Goal: Transaction & Acquisition: Purchase product/service

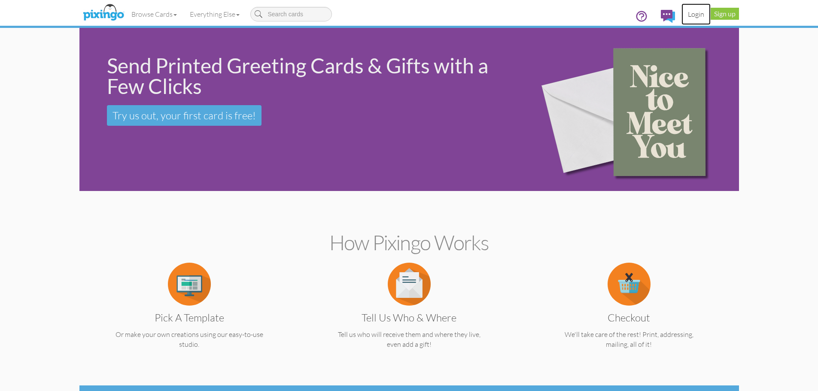
click at [696, 17] on link "Login" at bounding box center [696, 13] width 29 height 21
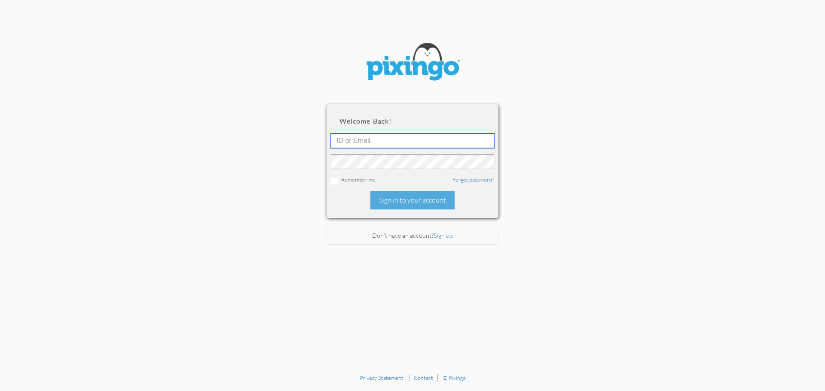
type input "[EMAIL_ADDRESS][DOMAIN_NAME]"
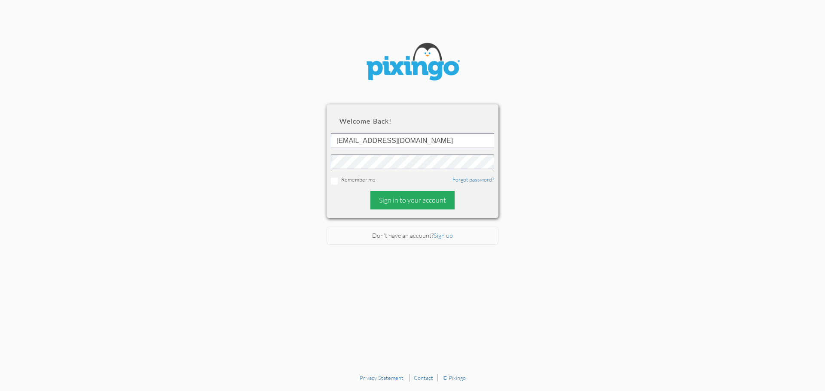
click at [420, 203] on div "Sign in to your account" at bounding box center [412, 200] width 84 height 18
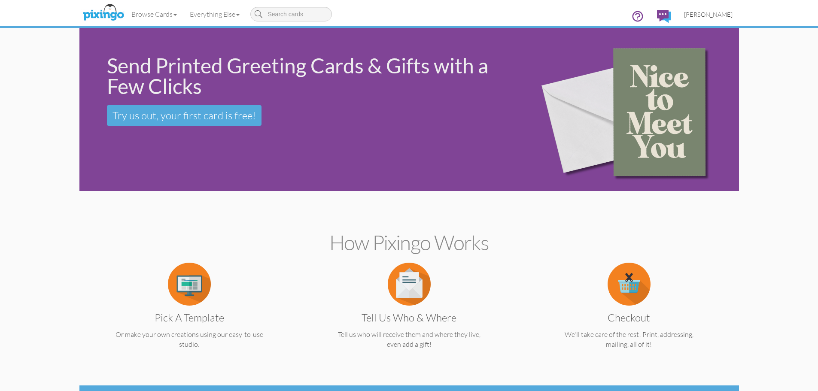
click at [708, 15] on span "[PERSON_NAME]" at bounding box center [708, 14] width 49 height 7
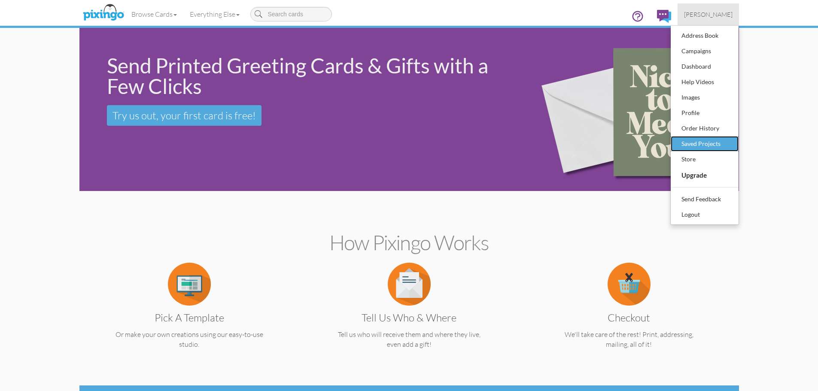
click at [710, 140] on div "Saved Projects" at bounding box center [705, 143] width 51 height 13
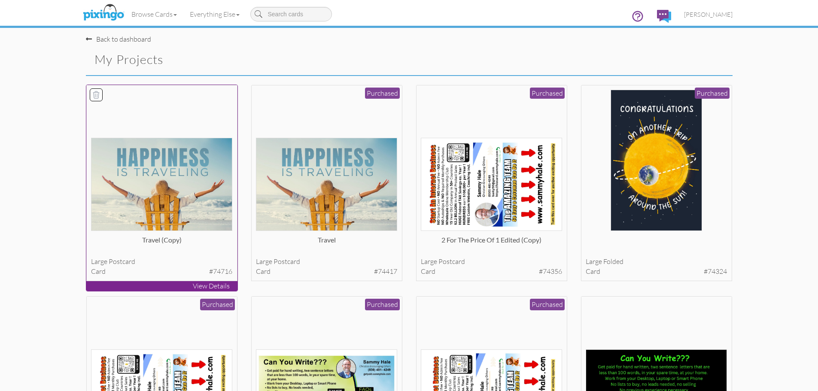
click at [179, 173] on img at bounding box center [161, 184] width 141 height 93
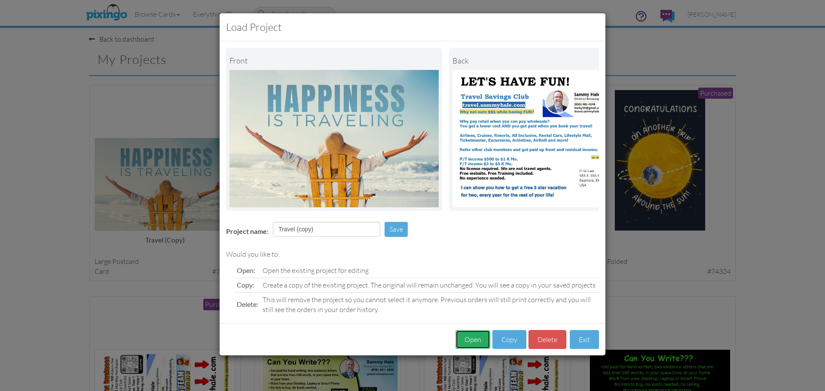
click at [470, 344] on button "Open" at bounding box center [472, 339] width 35 height 19
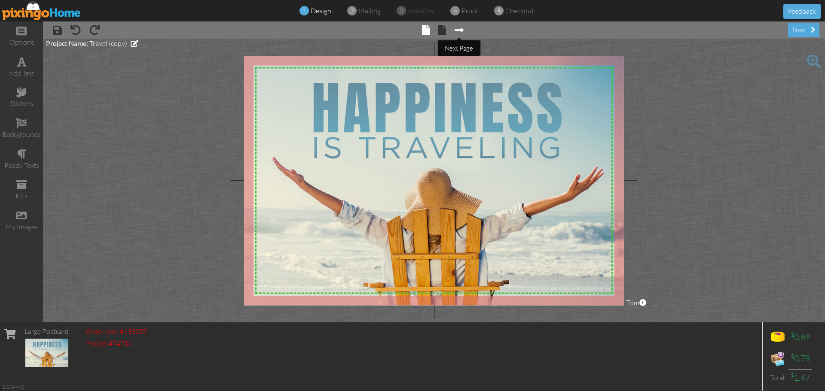
click at [462, 31] on span at bounding box center [458, 30] width 9 height 10
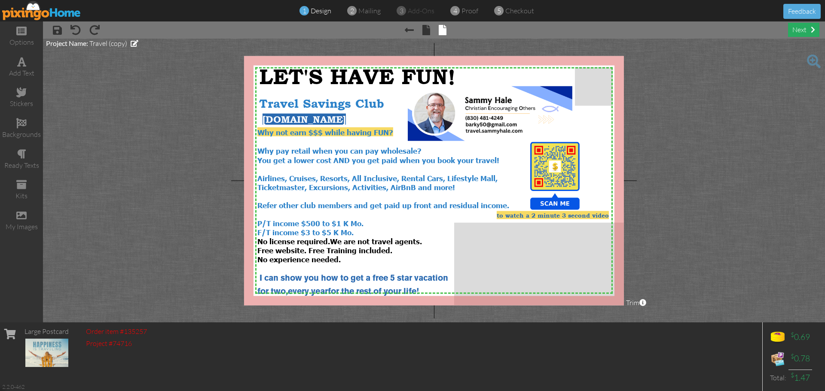
click at [791, 34] on div "next" at bounding box center [803, 30] width 31 height 14
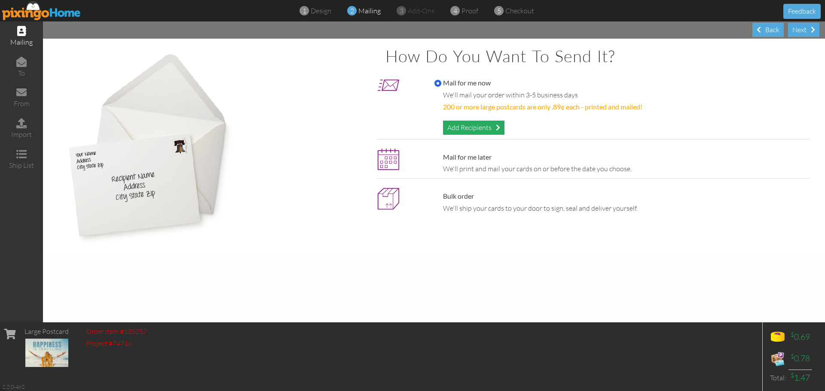
click at [464, 131] on div "Add Recipients" at bounding box center [473, 128] width 61 height 14
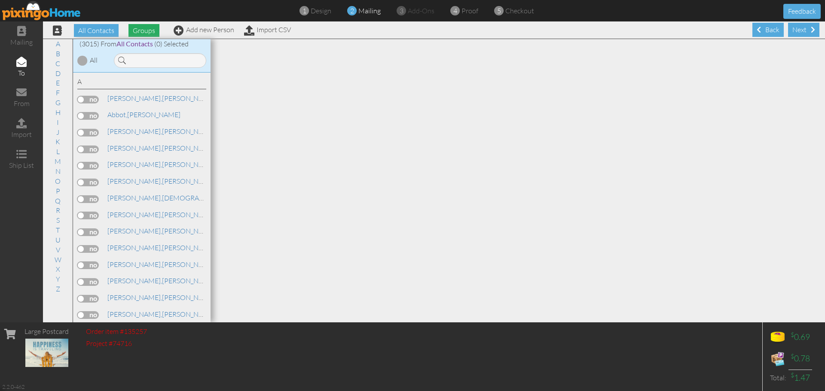
click at [142, 33] on span "Groups" at bounding box center [143, 30] width 31 height 13
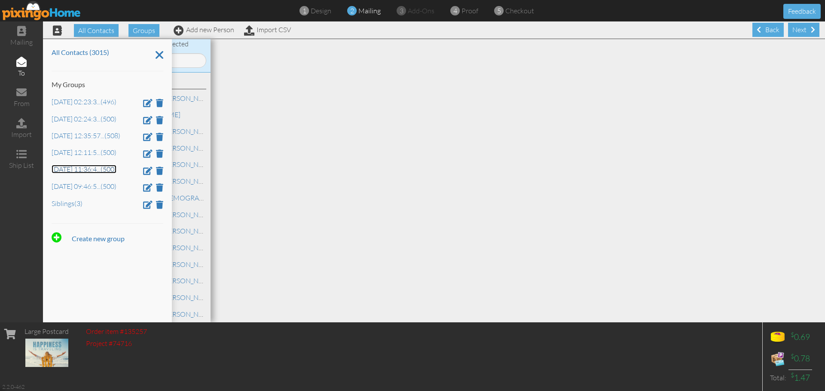
click at [93, 171] on link "[DATE] 11:36:4 ... (500)" at bounding box center [84, 169] width 65 height 9
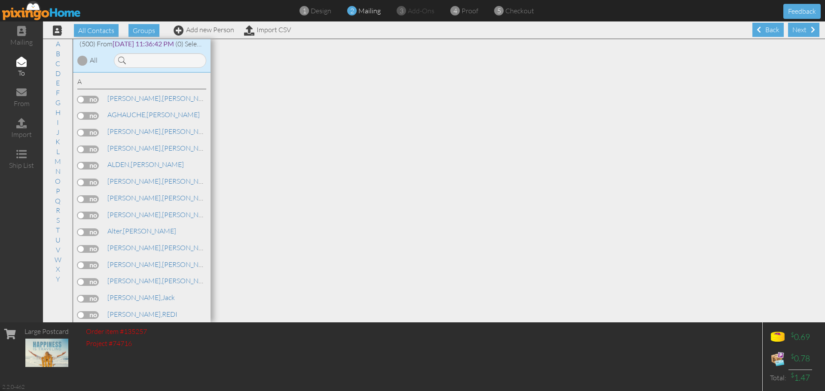
click at [84, 61] on div at bounding box center [82, 60] width 10 height 10
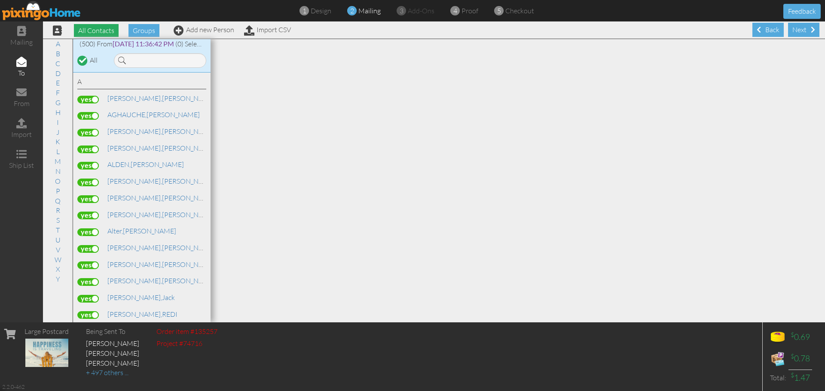
click at [97, 34] on span "All Contacts" at bounding box center [96, 30] width 45 height 13
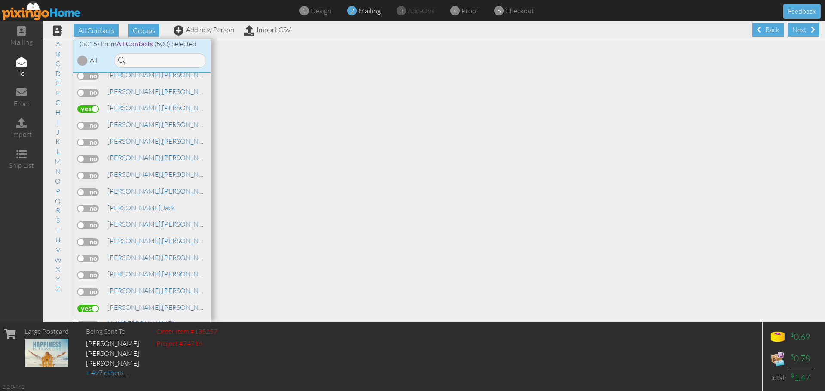
scroll to position [18044, 0]
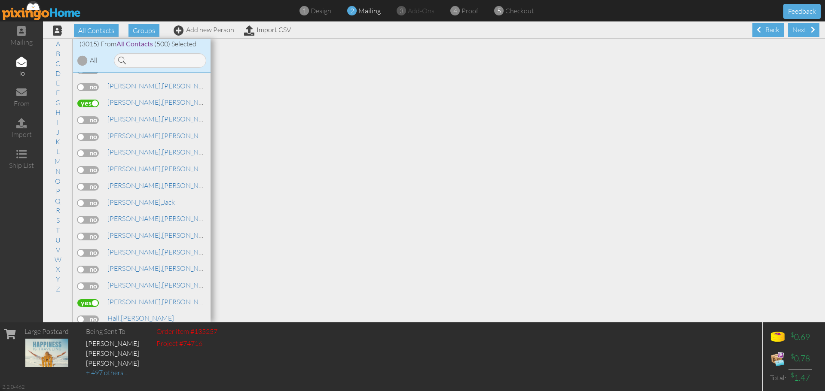
click at [88, 238] on label at bounding box center [87, 237] width 21 height 8
click at [0, 0] on input "checkbox" at bounding box center [0, 0] width 0 height 0
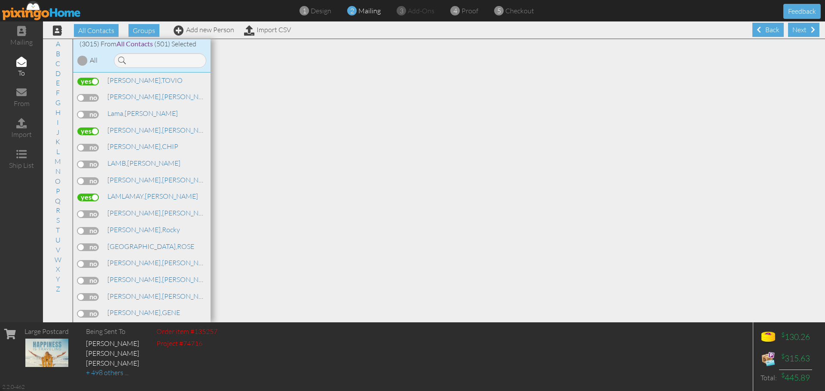
scroll to position [24953, 0]
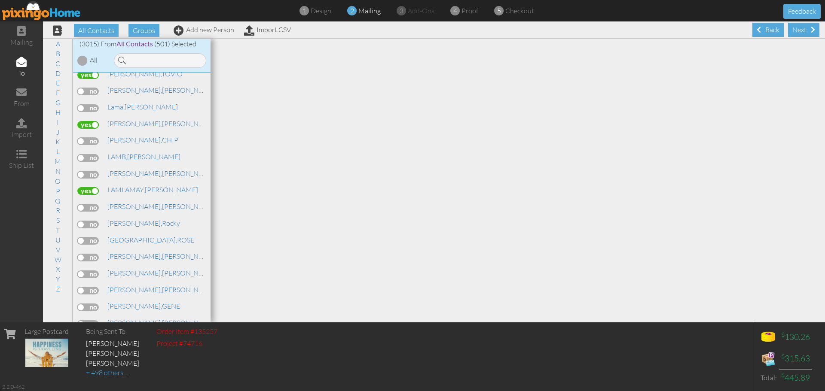
click at [88, 275] on label at bounding box center [87, 275] width 21 height 8
click at [0, 0] on input "checkbox" at bounding box center [0, 0] width 0 height 0
drag, startPoint x: 795, startPoint y: 33, endPoint x: 788, endPoint y: 83, distance: 51.1
click at [794, 32] on div "Next" at bounding box center [803, 30] width 31 height 14
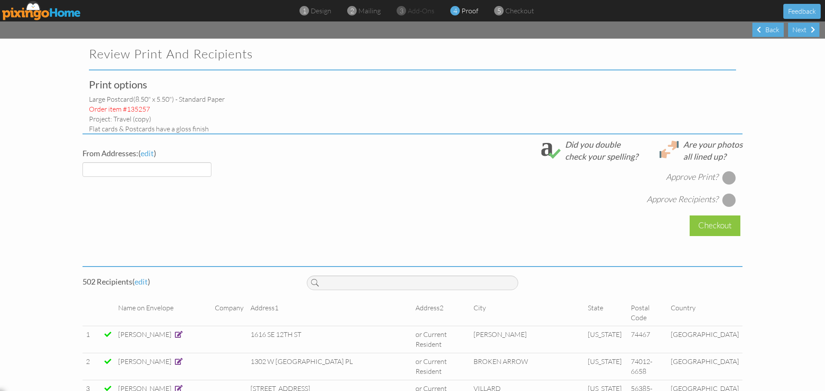
select select "object:17327"
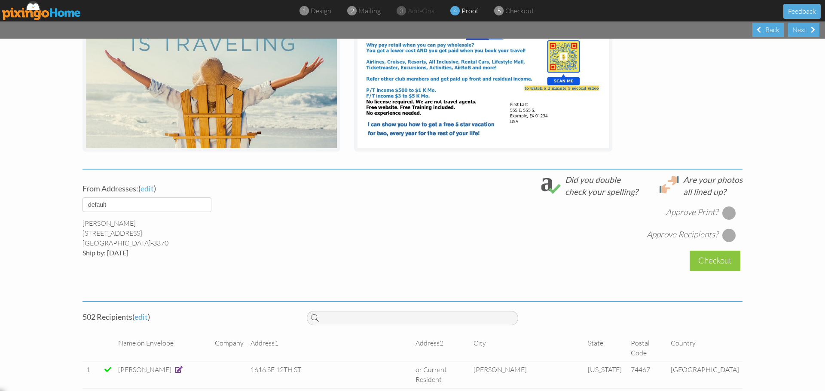
scroll to position [193, 0]
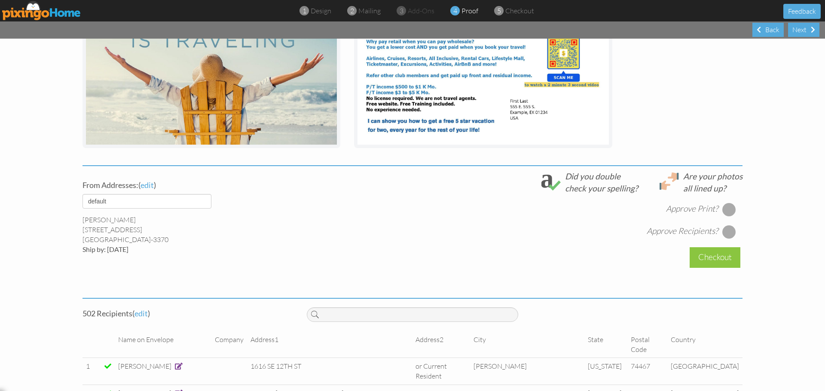
click at [728, 213] on div at bounding box center [729, 210] width 14 height 14
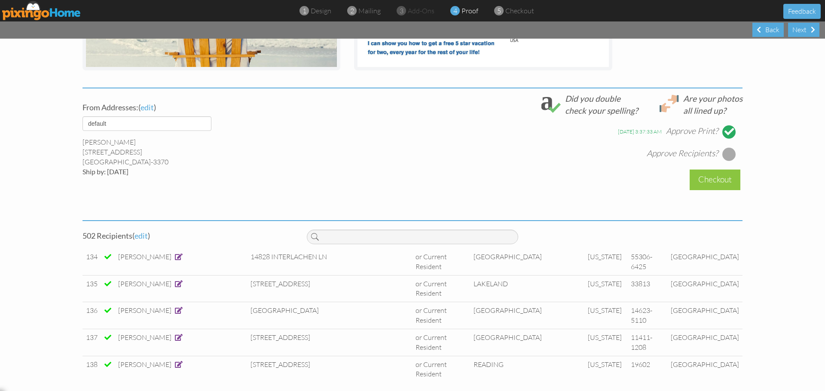
scroll to position [3554, 0]
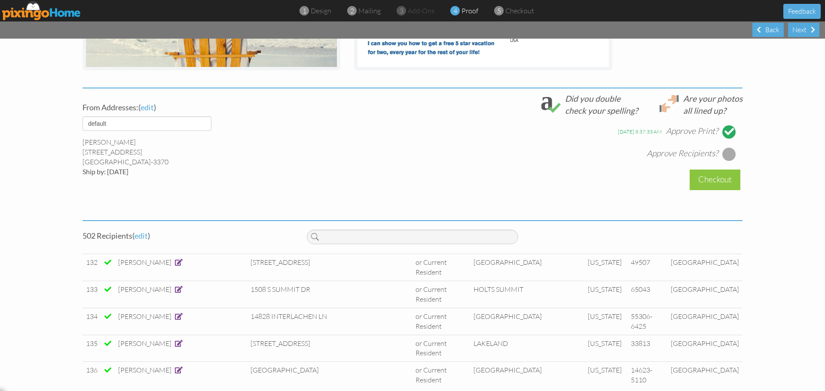
click at [727, 159] on div at bounding box center [729, 154] width 14 height 14
click at [715, 177] on div "Checkout" at bounding box center [714, 180] width 51 height 20
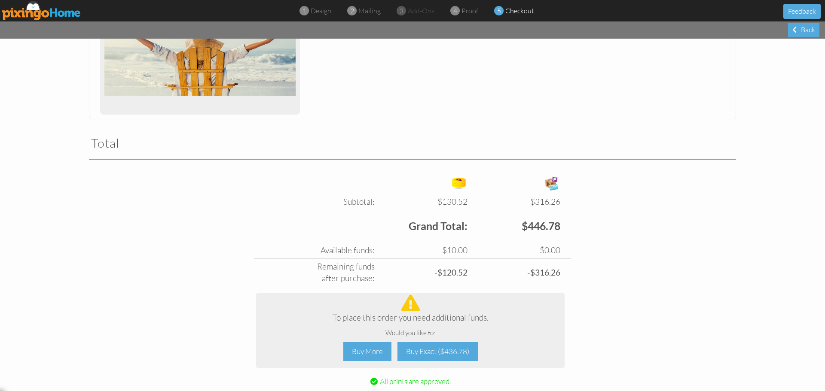
scroll to position [200, 0]
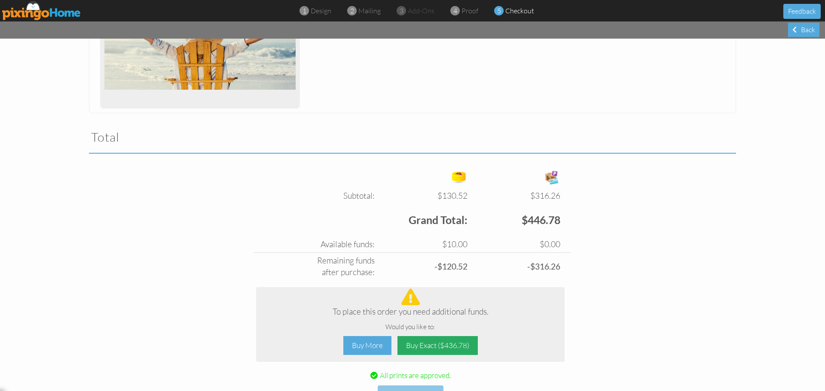
click at [430, 348] on div "Buy Exact ($436.78)" at bounding box center [437, 345] width 80 height 19
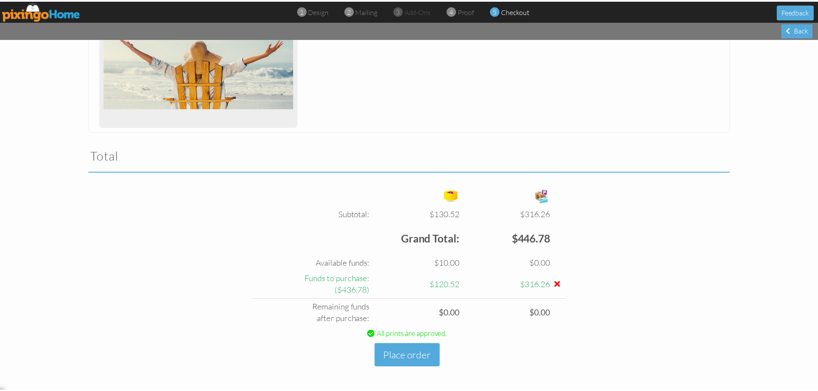
scroll to position [182, 0]
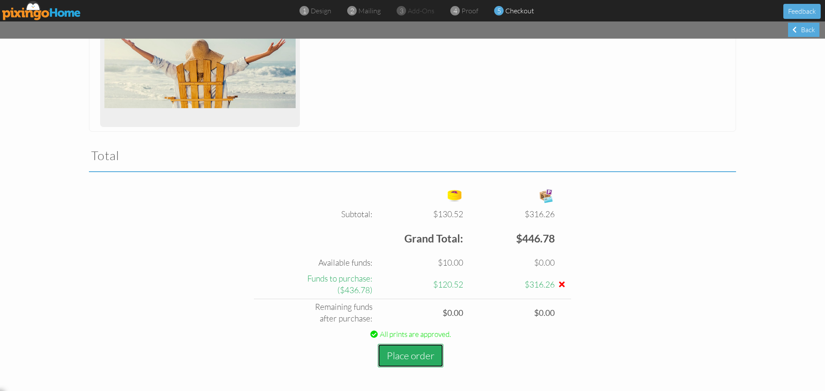
click at [410, 358] on button "Place order" at bounding box center [411, 356] width 66 height 24
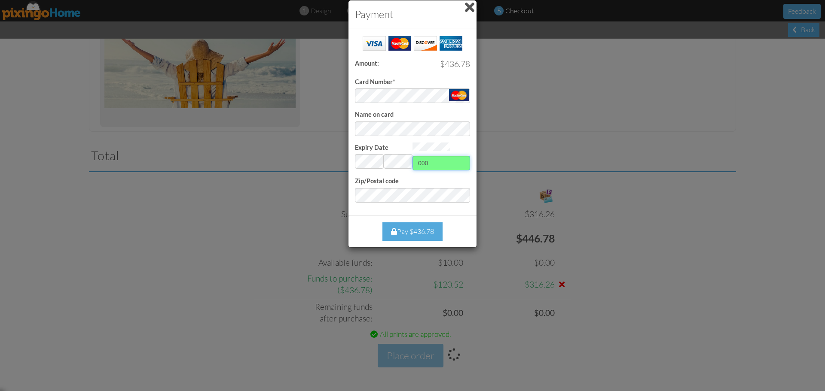
click at [445, 159] on input "000" at bounding box center [441, 163] width 58 height 15
click at [442, 160] on input "000" at bounding box center [441, 163] width 58 height 15
type input "559"
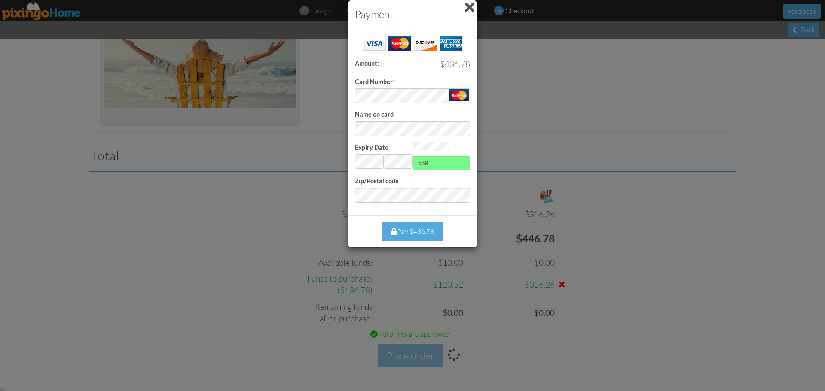
click at [416, 229] on div "Pay $436.78" at bounding box center [412, 232] width 60 height 18
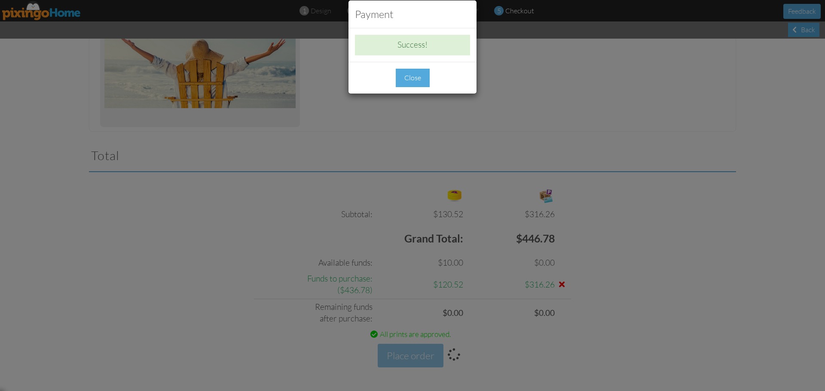
click at [420, 82] on div "Close" at bounding box center [413, 78] width 34 height 18
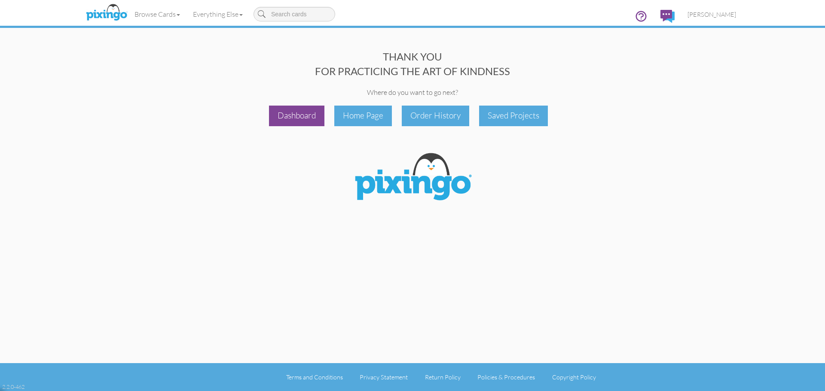
click at [291, 120] on div "Dashboard" at bounding box center [296, 116] width 55 height 20
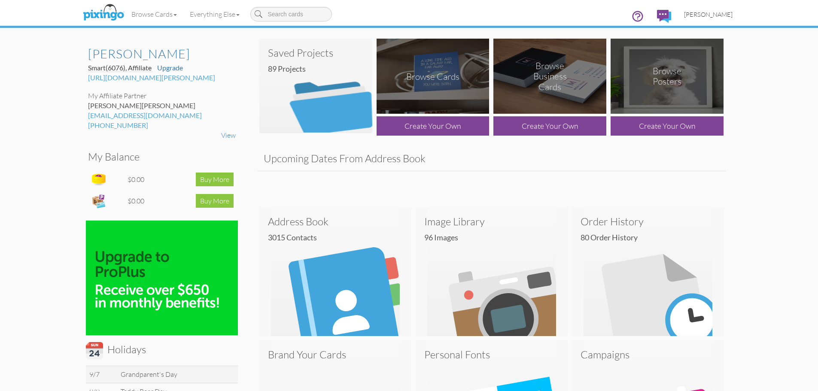
click at [713, 14] on span "[PERSON_NAME]" at bounding box center [708, 14] width 49 height 7
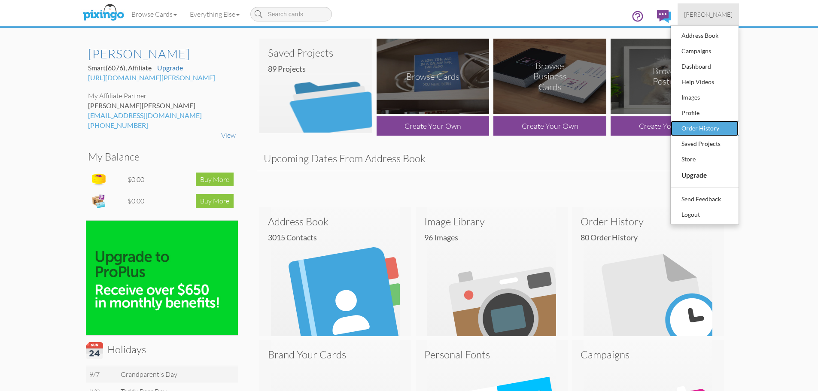
click at [717, 128] on div "Order History" at bounding box center [705, 128] width 51 height 13
